Goal: Find specific page/section: Find specific page/section

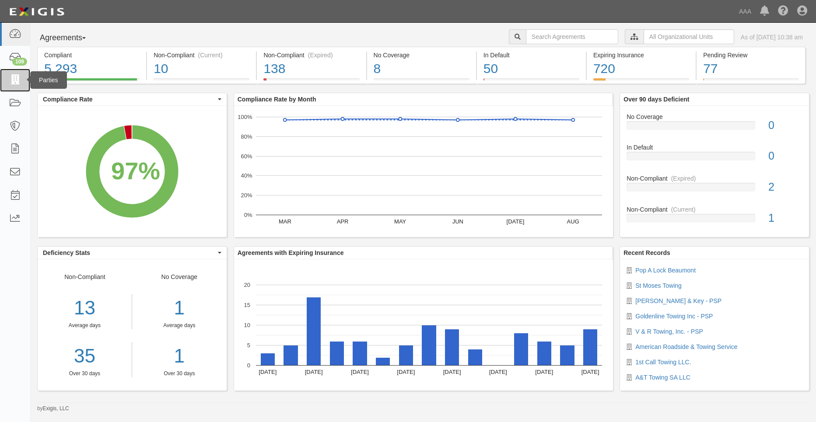
click at [15, 77] on icon at bounding box center [15, 80] width 12 height 10
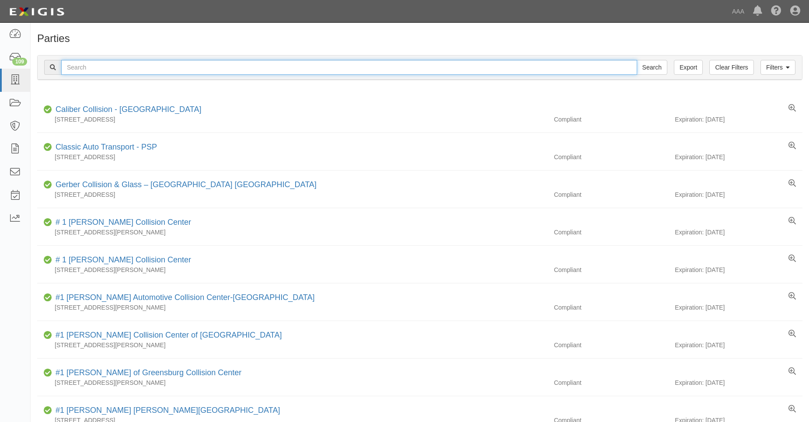
click at [106, 68] on input "text" at bounding box center [349, 67] width 576 height 15
type input "31770"
click at [637, 60] on input "Search" at bounding box center [652, 67] width 31 height 15
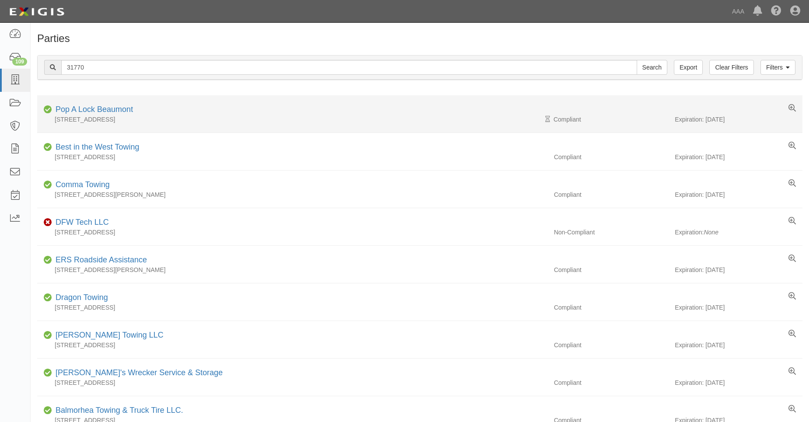
click at [102, 105] on div "Pop A Lock Beaumont" at bounding box center [92, 109] width 81 height 11
click at [103, 109] on link "Pop A Lock Beaumont" at bounding box center [94, 109] width 77 height 9
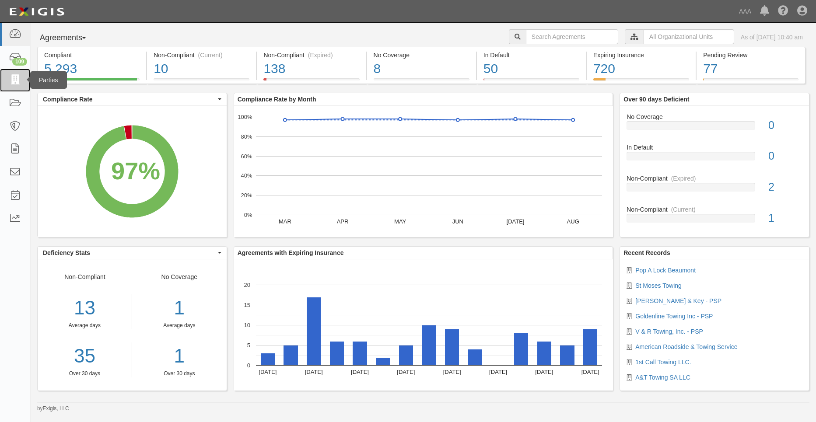
click at [13, 78] on icon at bounding box center [15, 80] width 12 height 10
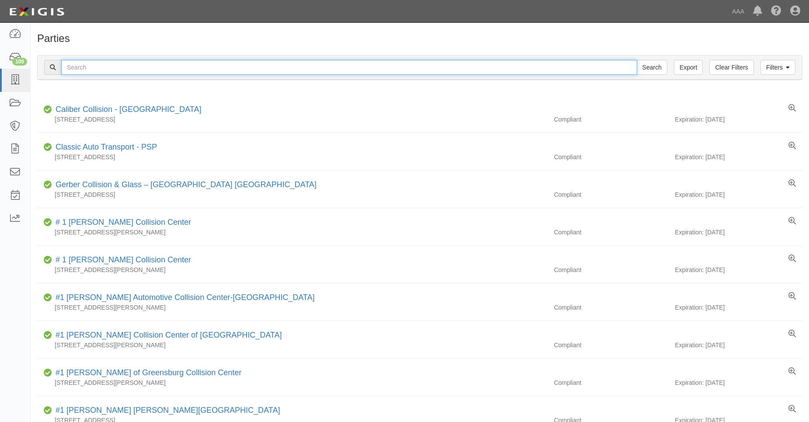
click at [75, 69] on input "text" at bounding box center [349, 67] width 576 height 15
type input "13221"
click at [637, 60] on input "Search" at bounding box center [652, 67] width 31 height 15
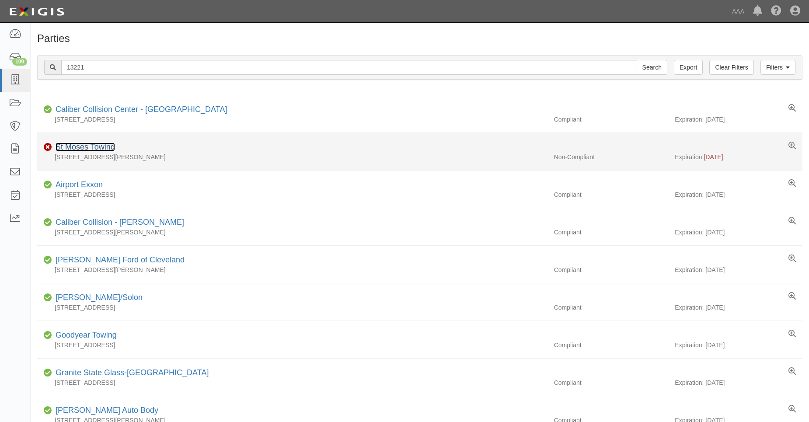
click at [88, 148] on link "St Moses Towing" at bounding box center [85, 147] width 59 height 9
